Goal: Information Seeking & Learning: Learn about a topic

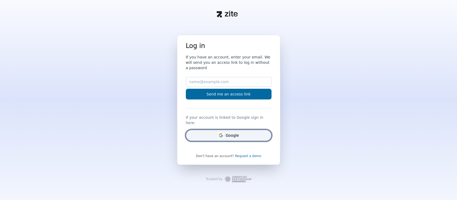
click at [219, 133] on icon "Google" at bounding box center [220, 135] width 5 height 5
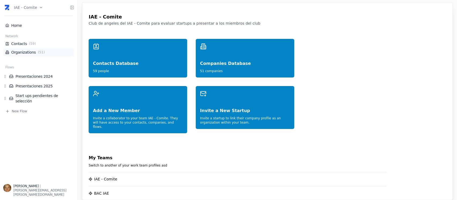
click at [22, 51] on link "Organizations ( 51 )" at bounding box center [38, 52] width 67 height 5
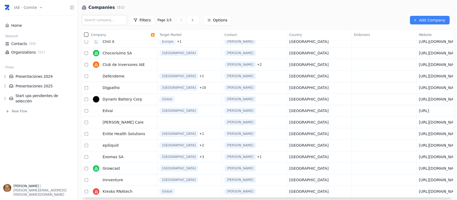
scroll to position [132, 0]
click at [136, 166] on link "Growcast" at bounding box center [121, 168] width 60 height 11
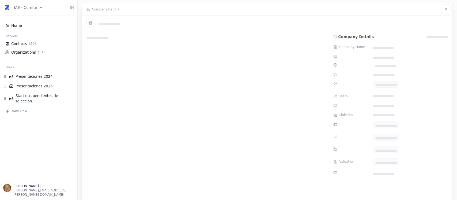
click at [136, 166] on div at bounding box center [205, 128] width 247 height 197
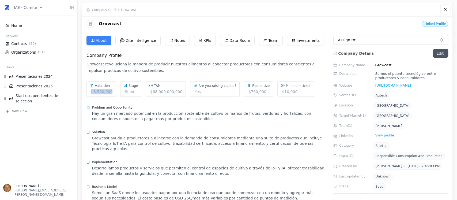
drag, startPoint x: 91, startPoint y: 92, endPoint x: 110, endPoint y: 91, distance: 19.6
click at [110, 91] on div "Valuation $3,500,000" at bounding box center [101, 89] width 29 height 16
click at [145, 117] on div "Hay un gran mercado potencial en la producción sostenible de cultivo primarios …" at bounding box center [208, 116] width 233 height 11
click at [209, 160] on div "Implementation" at bounding box center [206, 162] width 238 height 5
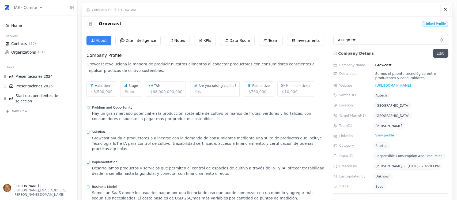
click at [397, 75] on div "Somos el puente tecnológico entre productores y consumidores." at bounding box center [410, 76] width 75 height 9
drag, startPoint x: 390, startPoint y: 74, endPoint x: 423, endPoint y: 79, distance: 33.8
click at [423, 79] on div "Somos el puente tecnológico entre productores y consumidores." at bounding box center [410, 76] width 75 height 9
copy div "puente tecnológico entre productores y consumidores."
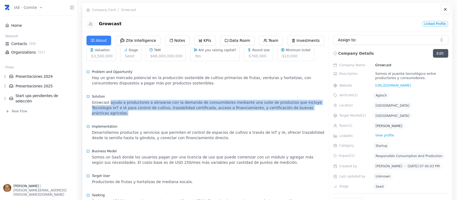
drag, startPoint x: 108, startPoint y: 102, endPoint x: 311, endPoint y: 111, distance: 203.2
click at [311, 111] on div "Solution Growcast ayuda a productores a alinearse con la demanda de consumidore…" at bounding box center [206, 105] width 238 height 30
copy div "ayuda a productores a alinearse con la demanda de consumidores mediante una sui…"
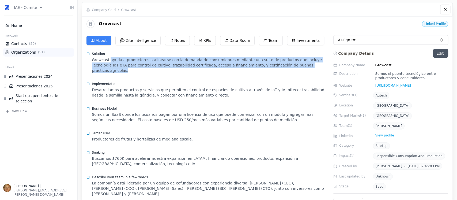
click at [26, 51] on link "Organizations ( 51 )" at bounding box center [38, 52] width 67 height 5
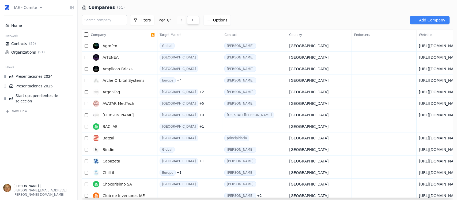
click at [190, 20] on link at bounding box center [193, 20] width 12 height 9
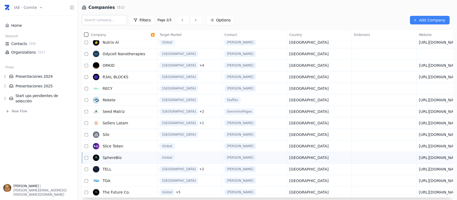
scroll to position [132, 0]
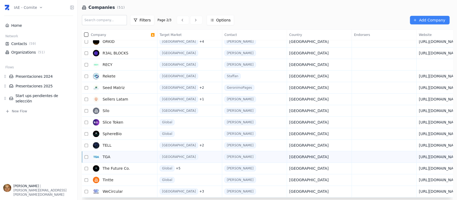
click at [129, 155] on link "TGA" at bounding box center [121, 156] width 60 height 11
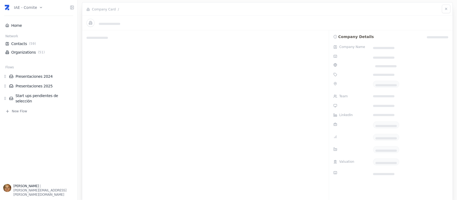
click at [129, 155] on div at bounding box center [205, 128] width 247 height 197
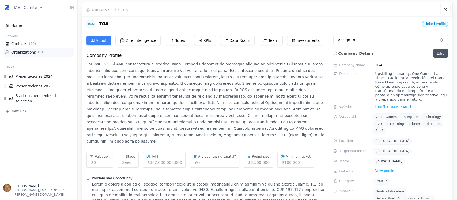
click at [25, 48] on li "Organizations ( 51 )" at bounding box center [38, 52] width 71 height 9
click at [27, 50] on link "Organizations ( 51 )" at bounding box center [38, 52] width 67 height 5
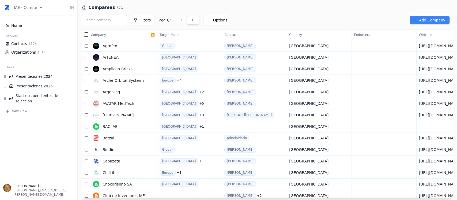
click at [190, 18] on link at bounding box center [193, 20] width 12 height 9
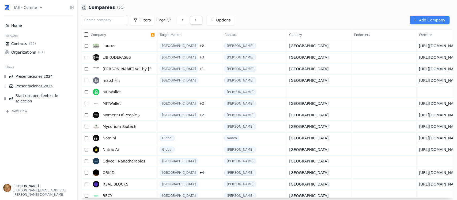
click at [194, 18] on icon at bounding box center [196, 20] width 4 height 4
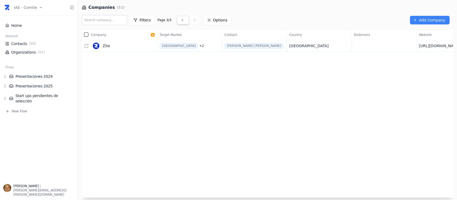
click at [180, 19] on icon at bounding box center [182, 20] width 4 height 4
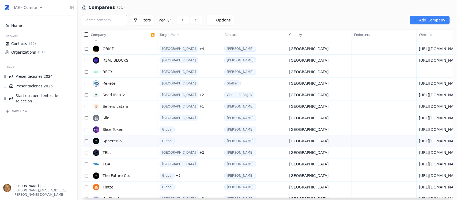
scroll to position [132, 0]
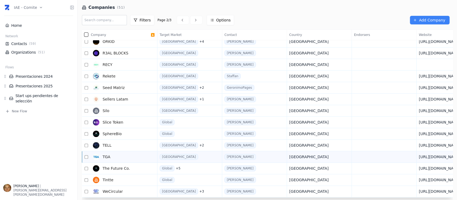
click at [137, 157] on link "TGA" at bounding box center [121, 156] width 60 height 11
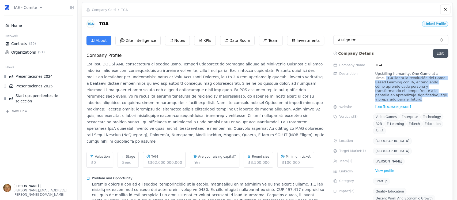
drag, startPoint x: 439, startPoint y: 72, endPoint x: 445, endPoint y: 93, distance: 22.3
click at [445, 93] on div "Upskilling humanity, One Game at a Time. TGA lidera la revolución del Game-Base…" at bounding box center [410, 87] width 75 height 30
copy div "TGA lidera la revolución del Game-Based Learning con IA, entendiendo cómo apren…"
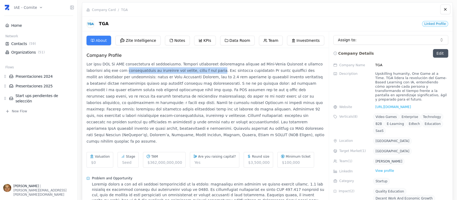
drag, startPoint x: 108, startPoint y: 72, endPoint x: 202, endPoint y: 72, distance: 94.0
click at [202, 72] on div at bounding box center [206, 103] width 238 height 88
copy div "profesionales se capaciten más rápido, mejor y con ganas"
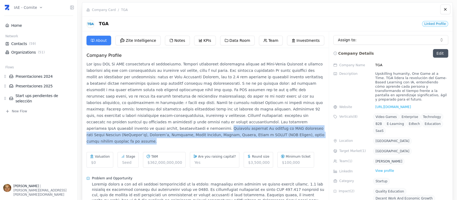
drag, startPoint x: 172, startPoint y: 123, endPoint x: 300, endPoint y: 129, distance: 127.6
click at [300, 129] on div at bounding box center [206, 103] width 238 height 88
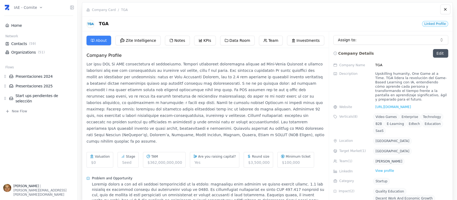
drag, startPoint x: 250, startPoint y: 119, endPoint x: 192, endPoint y: 125, distance: 58.0
click at [192, 125] on div at bounding box center [206, 103] width 238 height 88
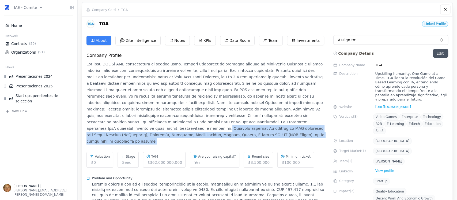
drag, startPoint x: 172, startPoint y: 122, endPoint x: 305, endPoint y: 130, distance: 133.6
click at [305, 130] on div at bounding box center [206, 103] width 238 height 88
copy div "Clientes actuales Ya confían en TGA compañías como Arcos Dorados (McDonald’s), …"
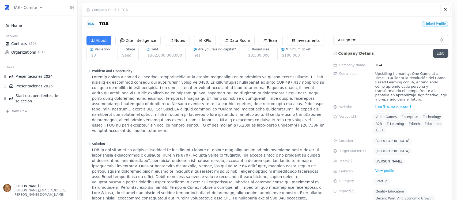
scroll to position [143, 0]
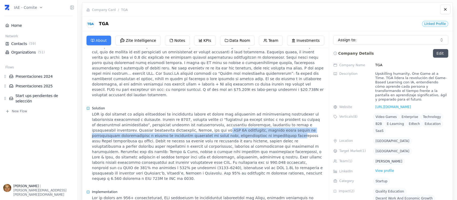
drag, startPoint x: 122, startPoint y: 112, endPoint x: 153, endPoint y: 115, distance: 31.4
click at [153, 115] on div at bounding box center [208, 146] width 233 height 70
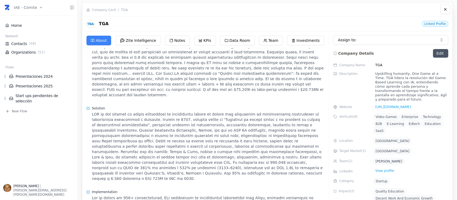
click at [249, 136] on div at bounding box center [208, 146] width 233 height 70
drag, startPoint x: 269, startPoint y: 107, endPoint x: 153, endPoint y: 112, distance: 116.6
click at [153, 112] on div at bounding box center [208, 146] width 233 height 70
copy div "Nuestra plataforma propietaria, [GEOGRAPHIC_DATA], con más de USD 3M invertidos"
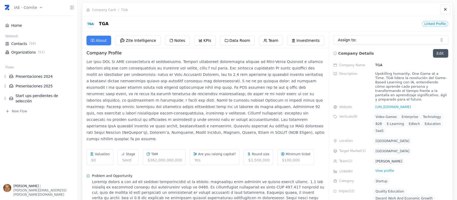
scroll to position [0, 0]
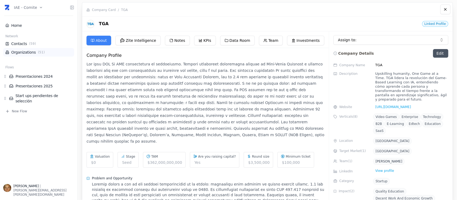
click at [30, 54] on link "Organizations ( 51 )" at bounding box center [38, 52] width 67 height 5
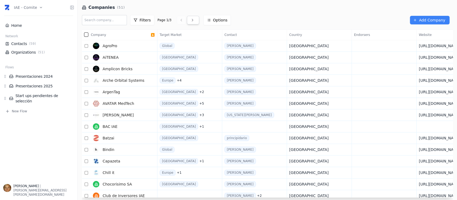
click at [190, 21] on icon at bounding box center [192, 20] width 4 height 4
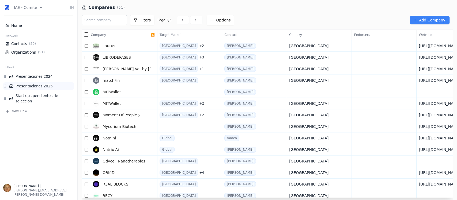
click at [43, 85] on link "Presentaciones 2025" at bounding box center [41, 85] width 65 height 5
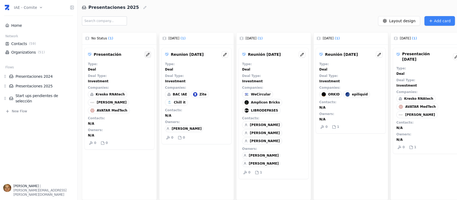
click at [150, 57] on button at bounding box center [148, 54] width 6 height 6
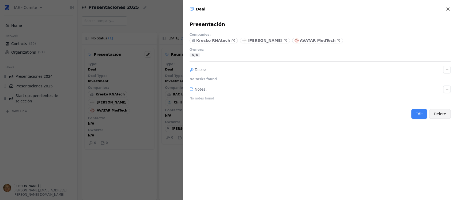
click at [441, 112] on button "Delete" at bounding box center [439, 114] width 21 height 10
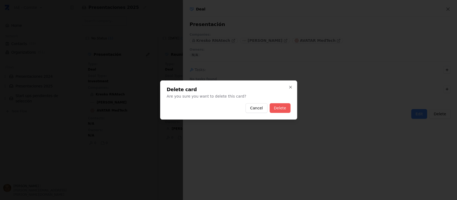
click at [279, 106] on button "Delete" at bounding box center [280, 108] width 21 height 10
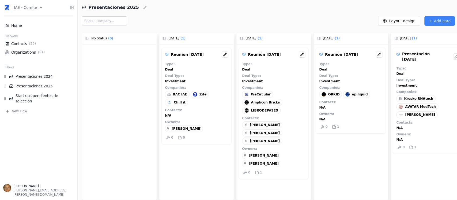
click at [40, 7] on html "IAE - Comite Home Network Contacts ( 59 ) Organizations ( 51 ) Flows Presentaci…" at bounding box center [228, 100] width 457 height 200
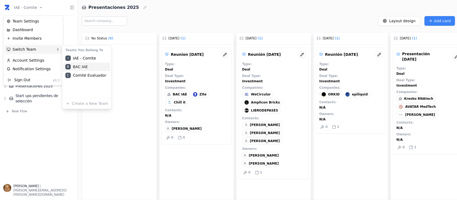
click at [95, 65] on div "B BAC IAE" at bounding box center [86, 66] width 47 height 9
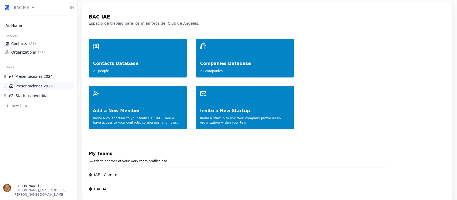
click at [43, 87] on link "Presentaciones 2025" at bounding box center [41, 85] width 65 height 5
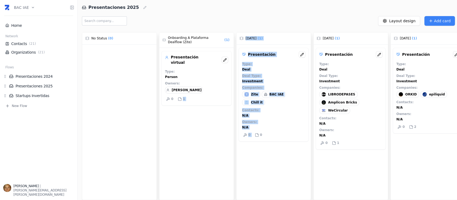
drag, startPoint x: 176, startPoint y: 195, endPoint x: 257, endPoint y: 195, distance: 80.9
click at [257, 195] on div "No Status ( 0 ) Onboarding a Plataforma Dealflow (Zite) ( 1 ) Presentación virt…" at bounding box center [269, 115] width 375 height 170
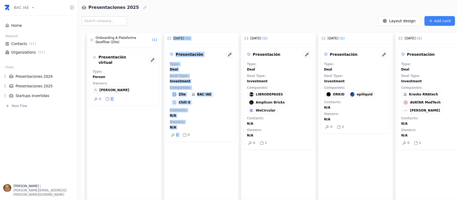
scroll to position [0, 90]
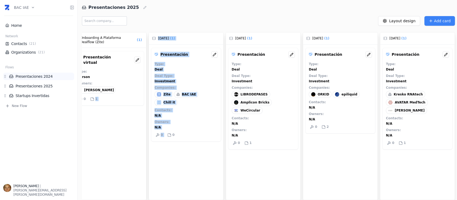
click at [38, 74] on link "Presentaciones 2024" at bounding box center [41, 76] width 65 height 5
